Goal: Transaction & Acquisition: Purchase product/service

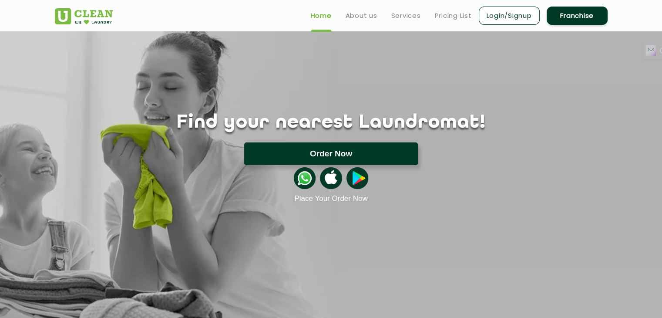
click at [360, 156] on button "Order Now" at bounding box center [331, 153] width 174 height 23
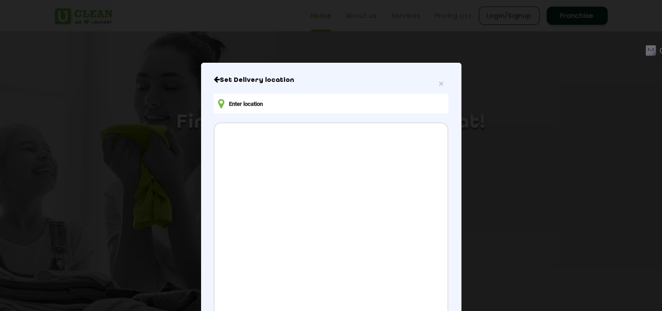
click at [265, 103] on input "text" at bounding box center [331, 104] width 234 height 20
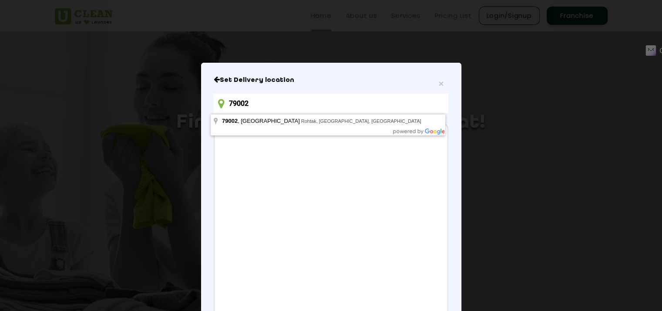
click at [236, 103] on input "79002" at bounding box center [331, 104] width 234 height 20
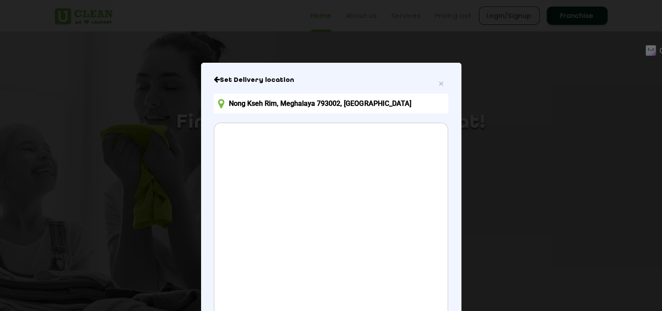
click at [335, 105] on input "Nong Kseh Rim, Meghalaya 793002, [GEOGRAPHIC_DATA]" at bounding box center [331, 104] width 234 height 20
click at [322, 105] on input "Nong Kseh Rim, Meghalaya 793002, [GEOGRAPHIC_DATA]" at bounding box center [331, 104] width 234 height 20
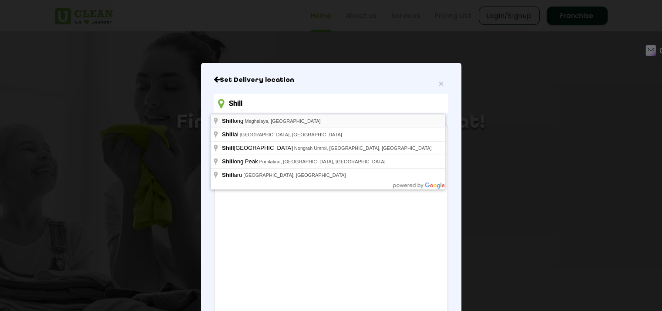
type input "Shillong, [GEOGRAPHIC_DATA], [GEOGRAPHIC_DATA]"
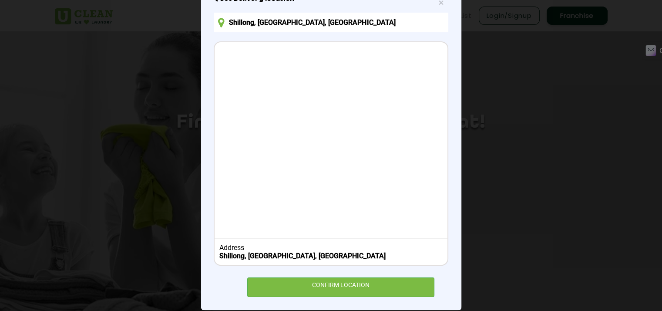
scroll to position [87, 0]
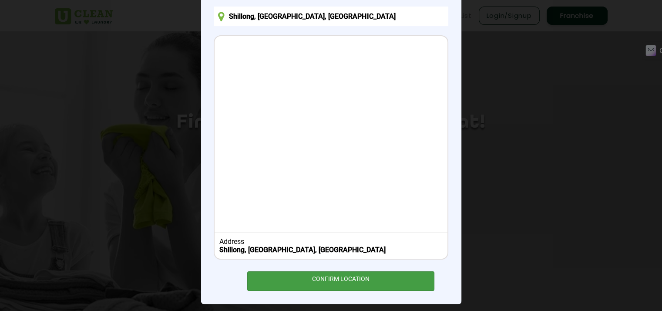
click at [370, 278] on div "CONFIRM LOCATION" at bounding box center [341, 281] width 188 height 20
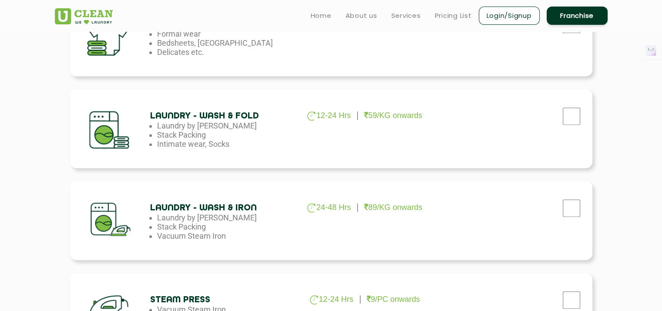
scroll to position [435, 0]
click at [230, 93] on div "Laundry - Wash & Fold 12-24 Hrs 59/KG onwards Laundry by Kilo Stack Packing Int…" at bounding box center [331, 129] width 522 height 79
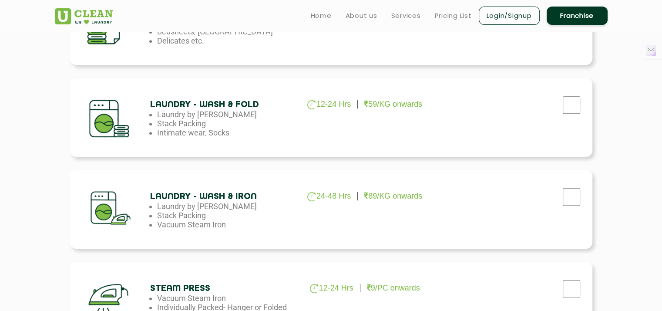
scroll to position [446, 0]
